Goal: Information Seeking & Learning: Find specific fact

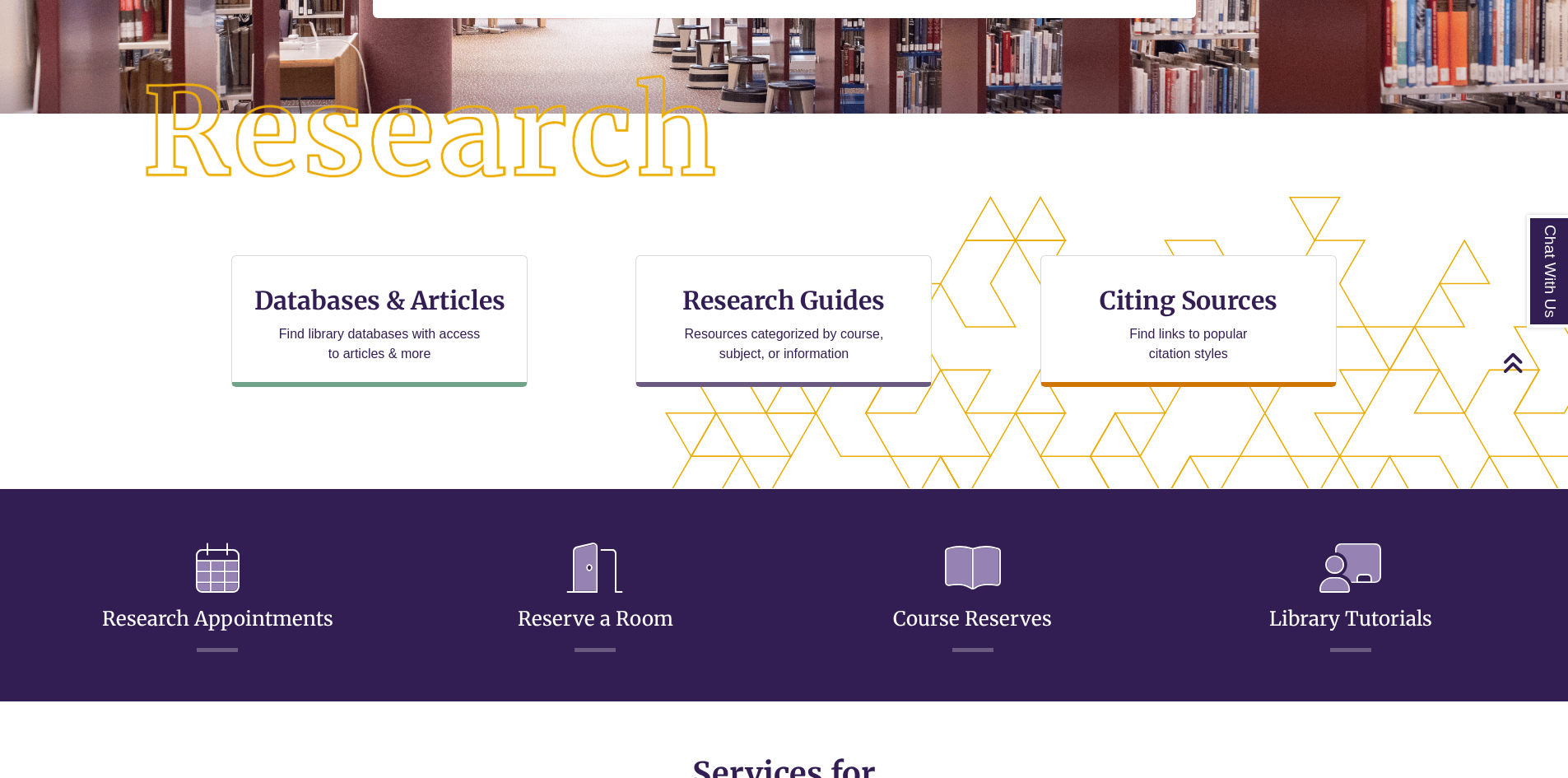
scroll to position [83, 0]
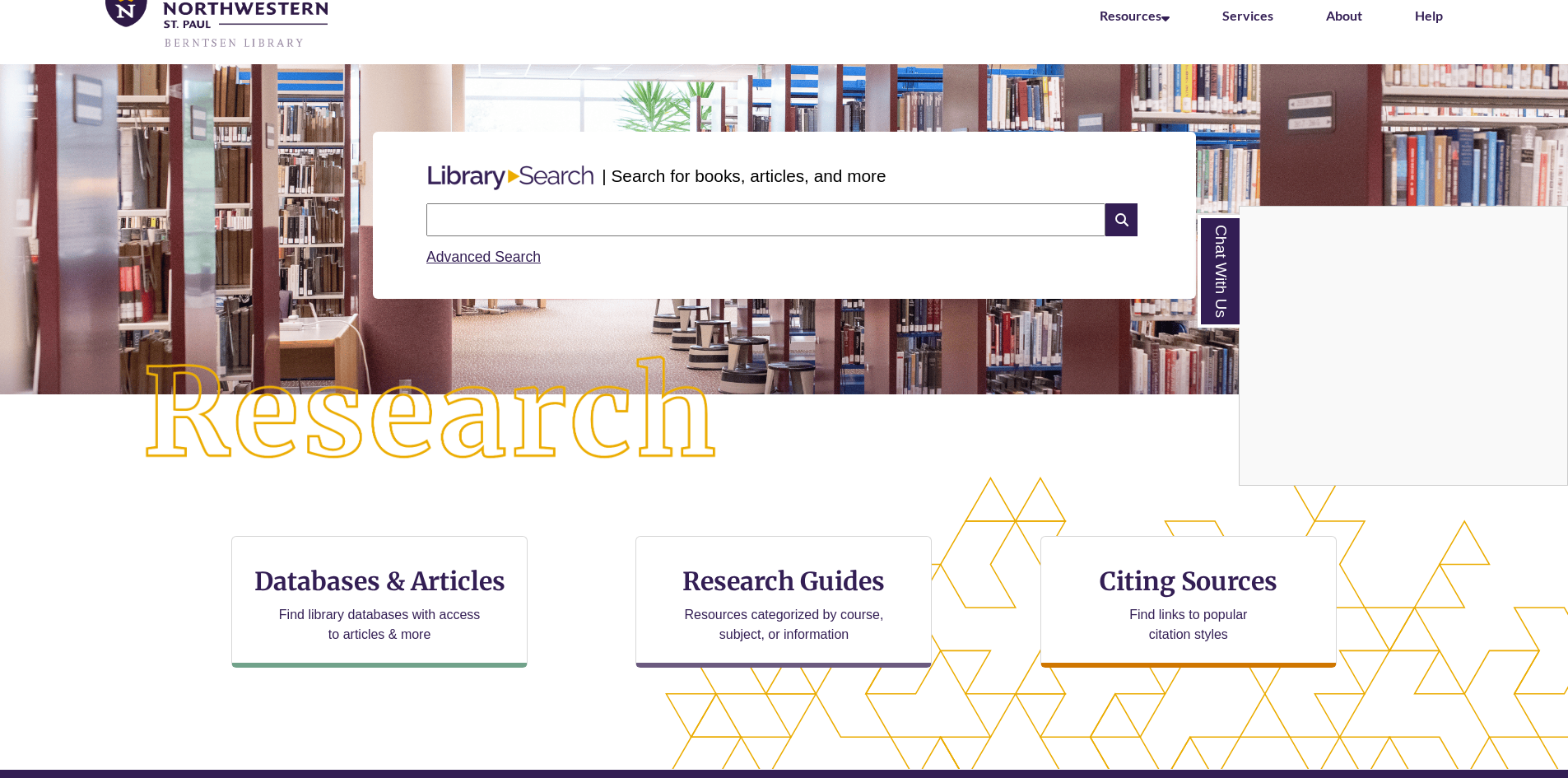
click at [835, 590] on div "Chat With Us" at bounding box center [784, 389] width 1568 height 778
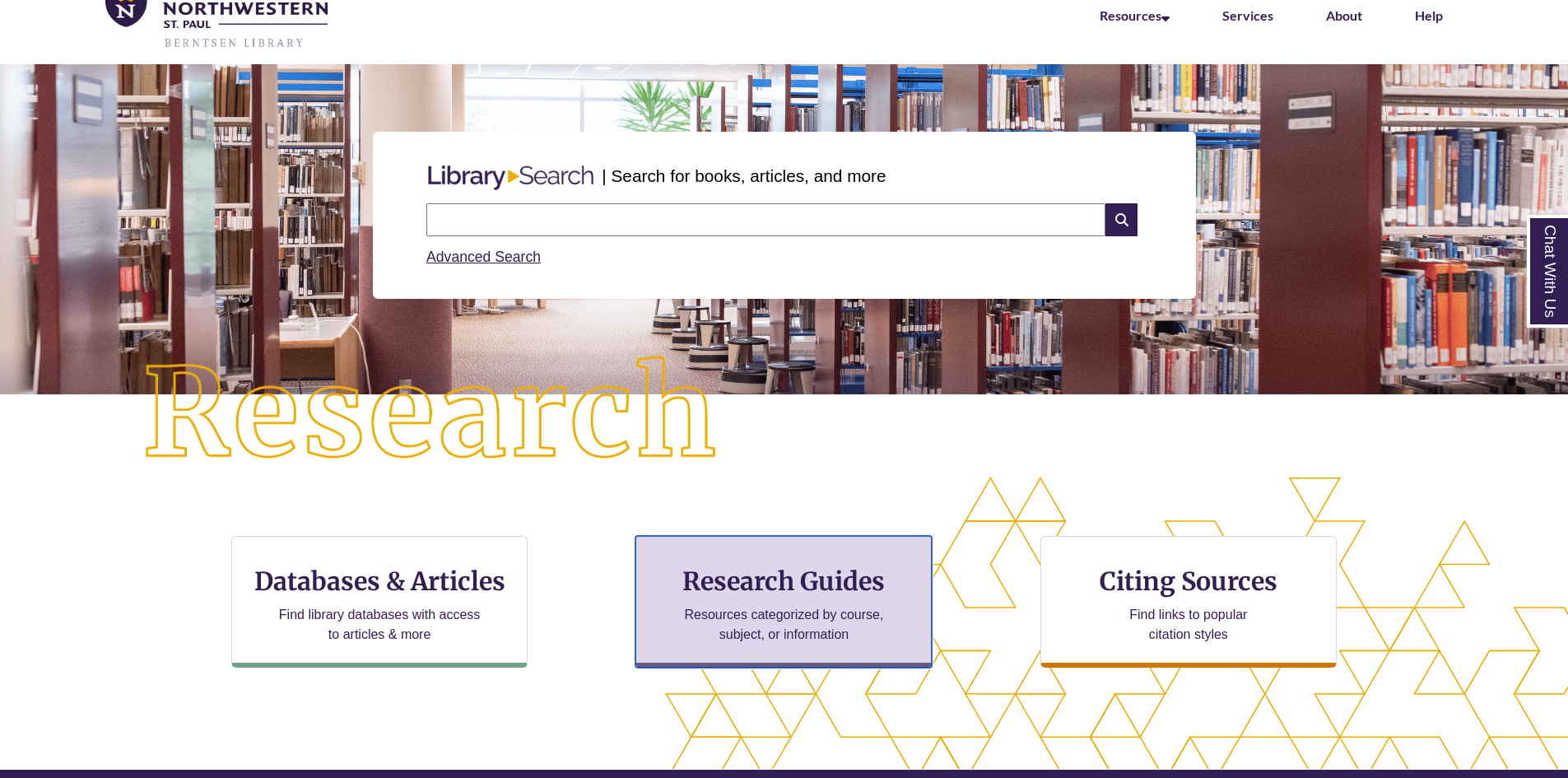
click at [748, 588] on h3 "Research Guides" at bounding box center [784, 581] width 268 height 31
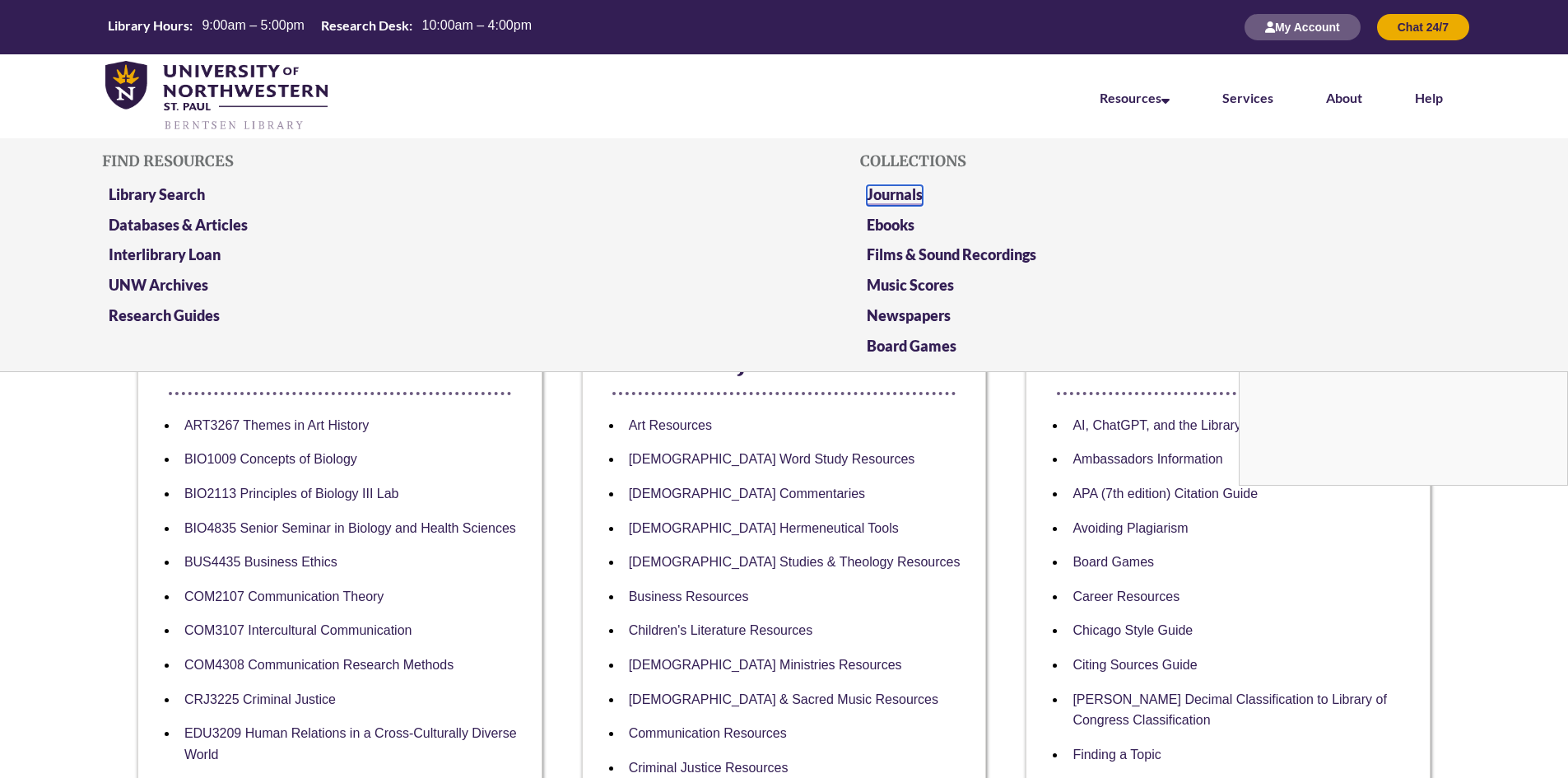
click at [909, 191] on link "Journals" at bounding box center [895, 196] width 56 height 20
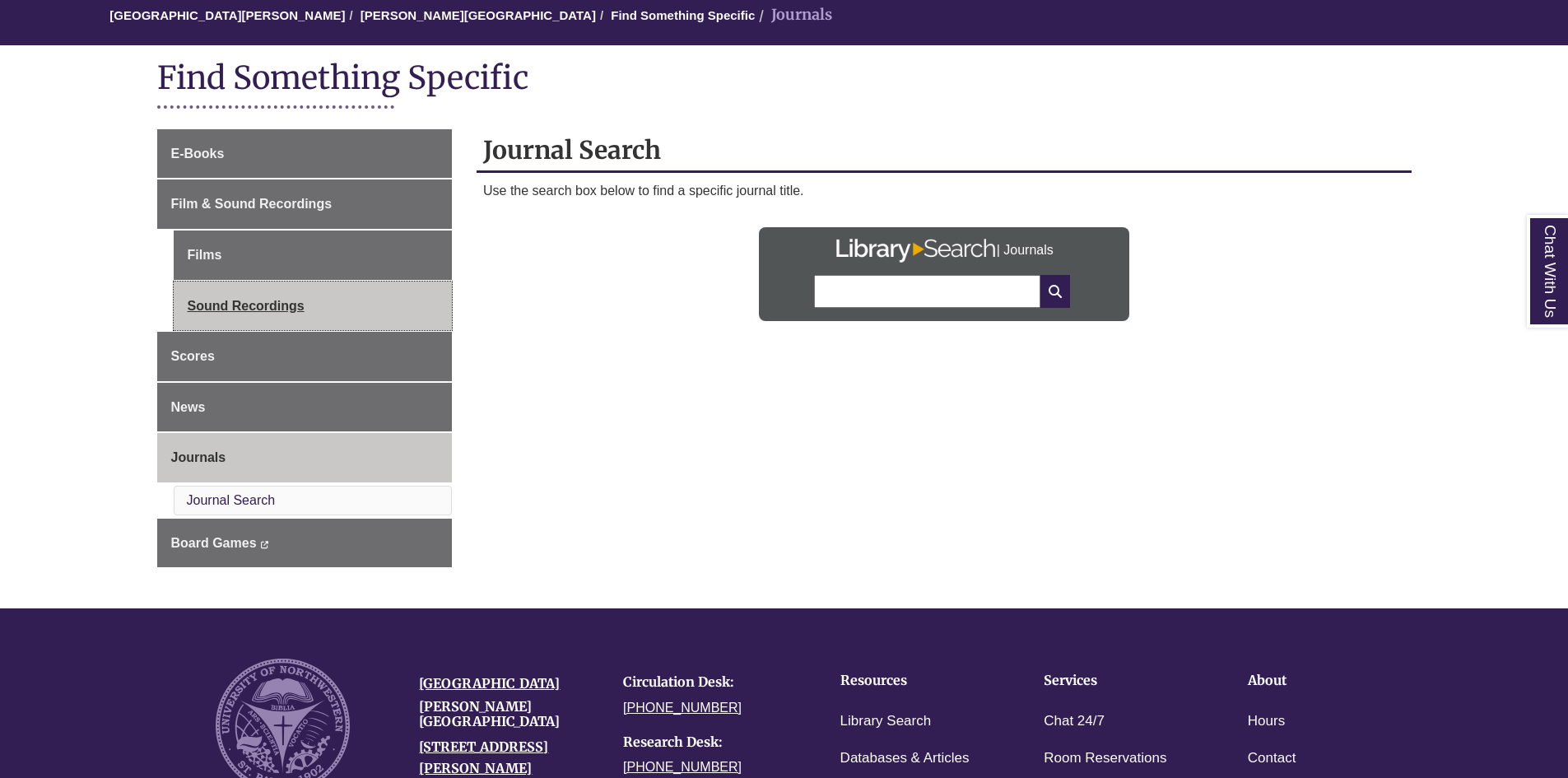
scroll to position [165, 0]
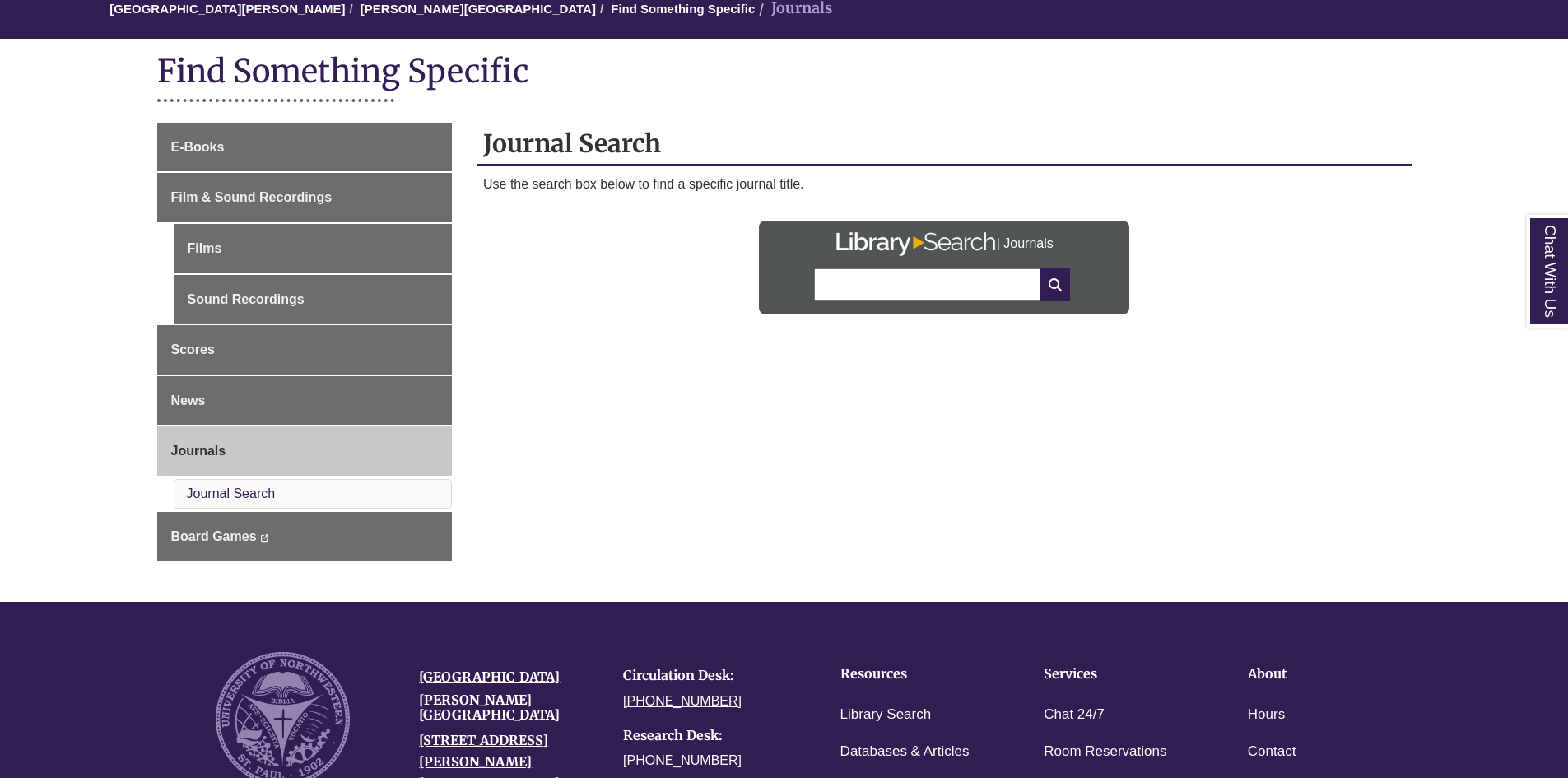
click at [881, 286] on input "text" at bounding box center [926, 284] width 225 height 33
type input "*********"
